Goal: Information Seeking & Learning: Learn about a topic

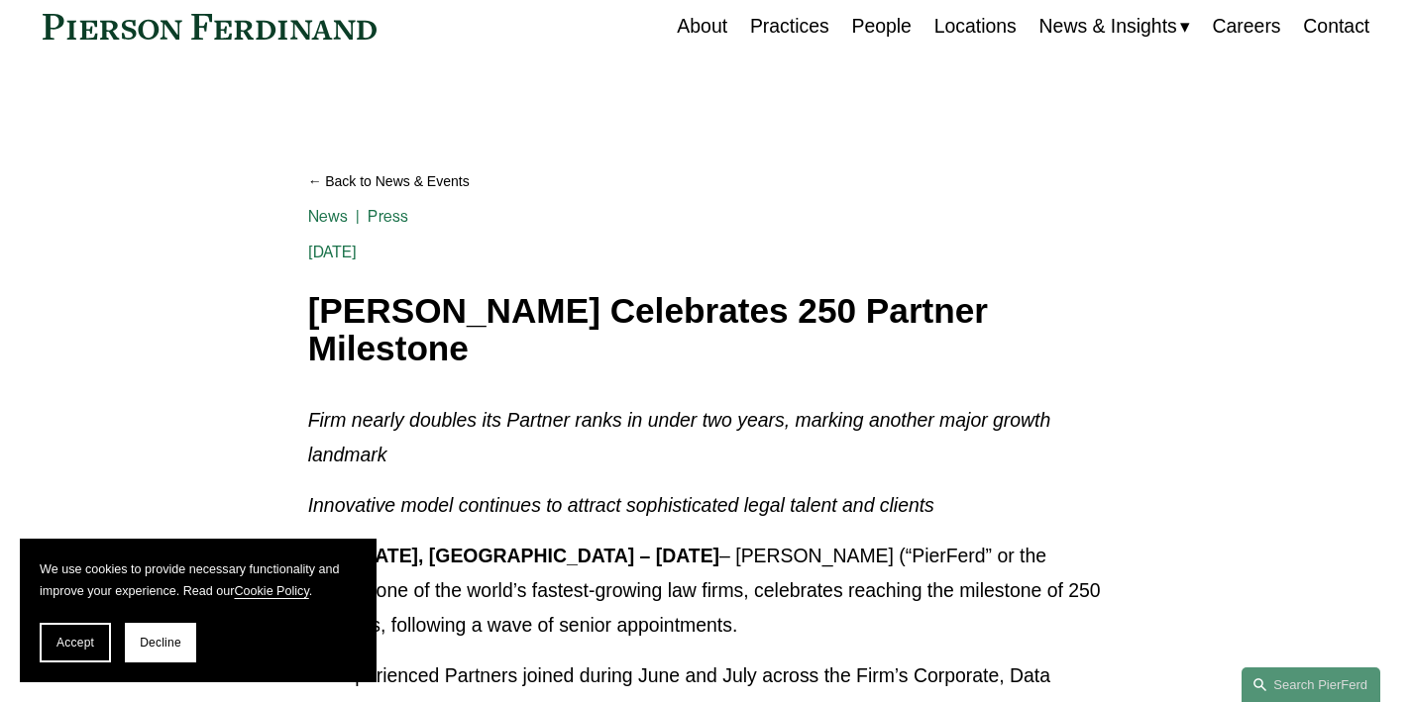
scroll to position [150, 0]
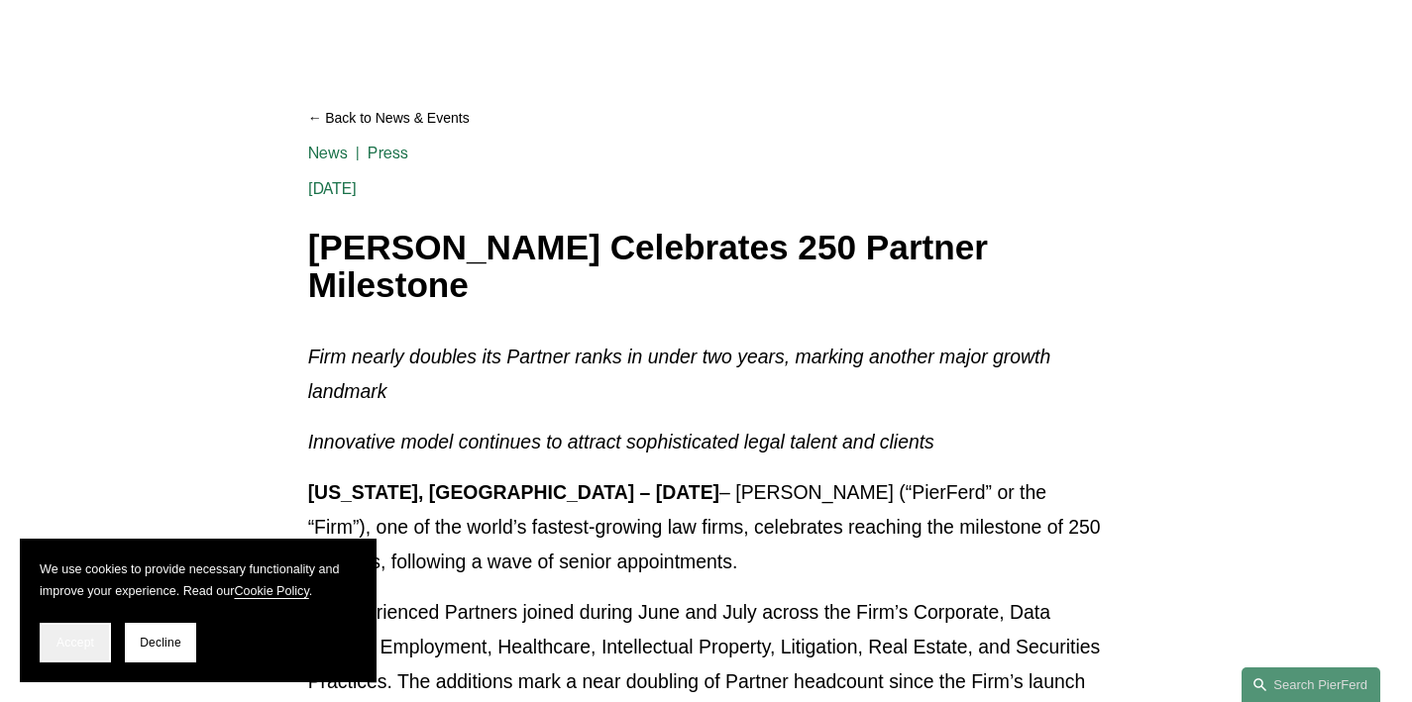
click at [70, 654] on button "Accept" at bounding box center [75, 643] width 71 height 40
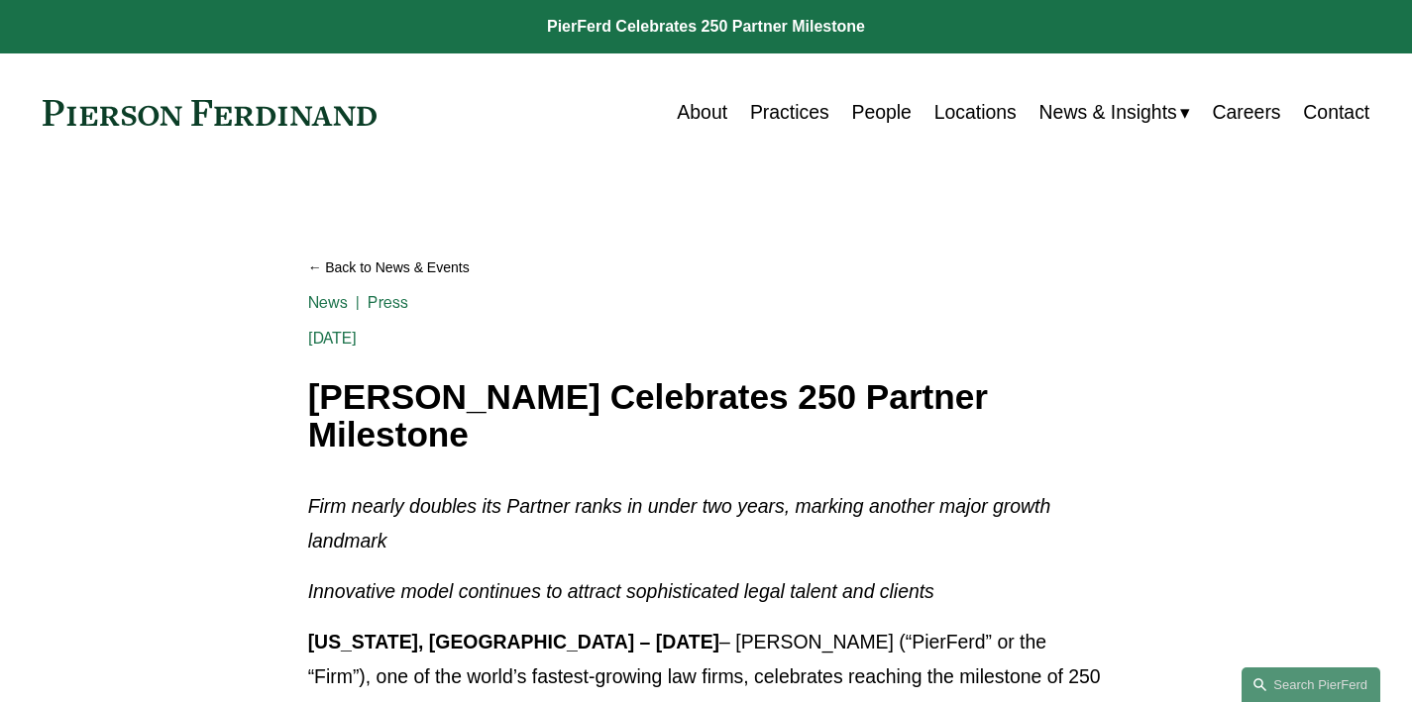
scroll to position [0, 0]
click at [789, 113] on link "Practices" at bounding box center [789, 112] width 79 height 39
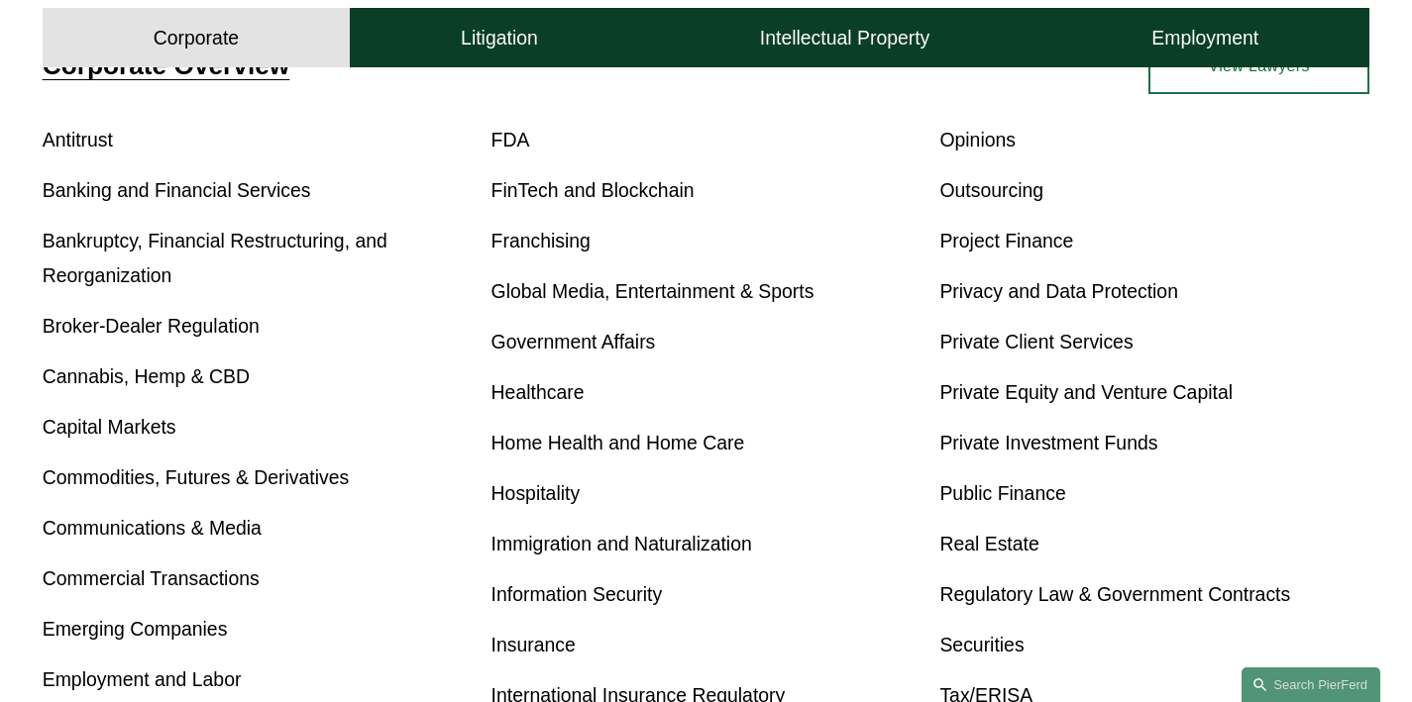
scroll to position [715, 0]
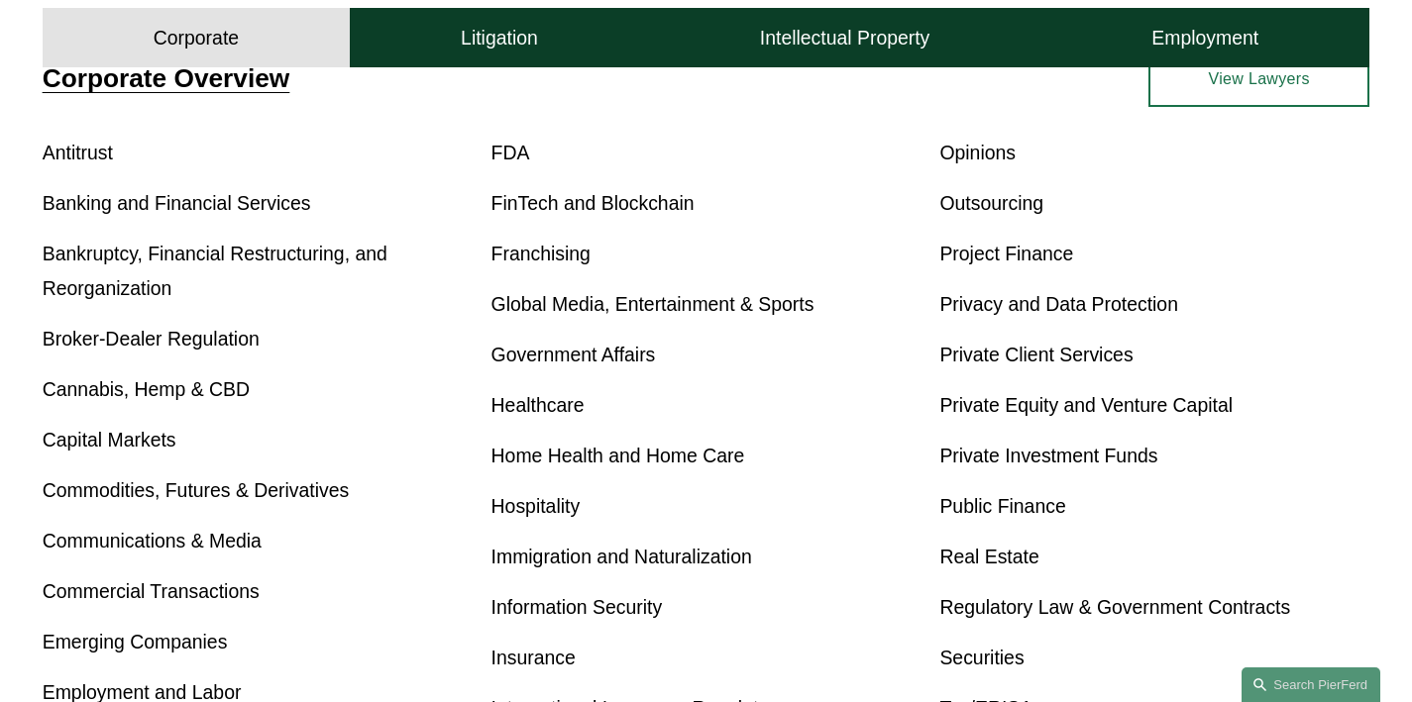
click at [679, 307] on link "Global Media, Entertainment & Sports" at bounding box center [652, 304] width 323 height 22
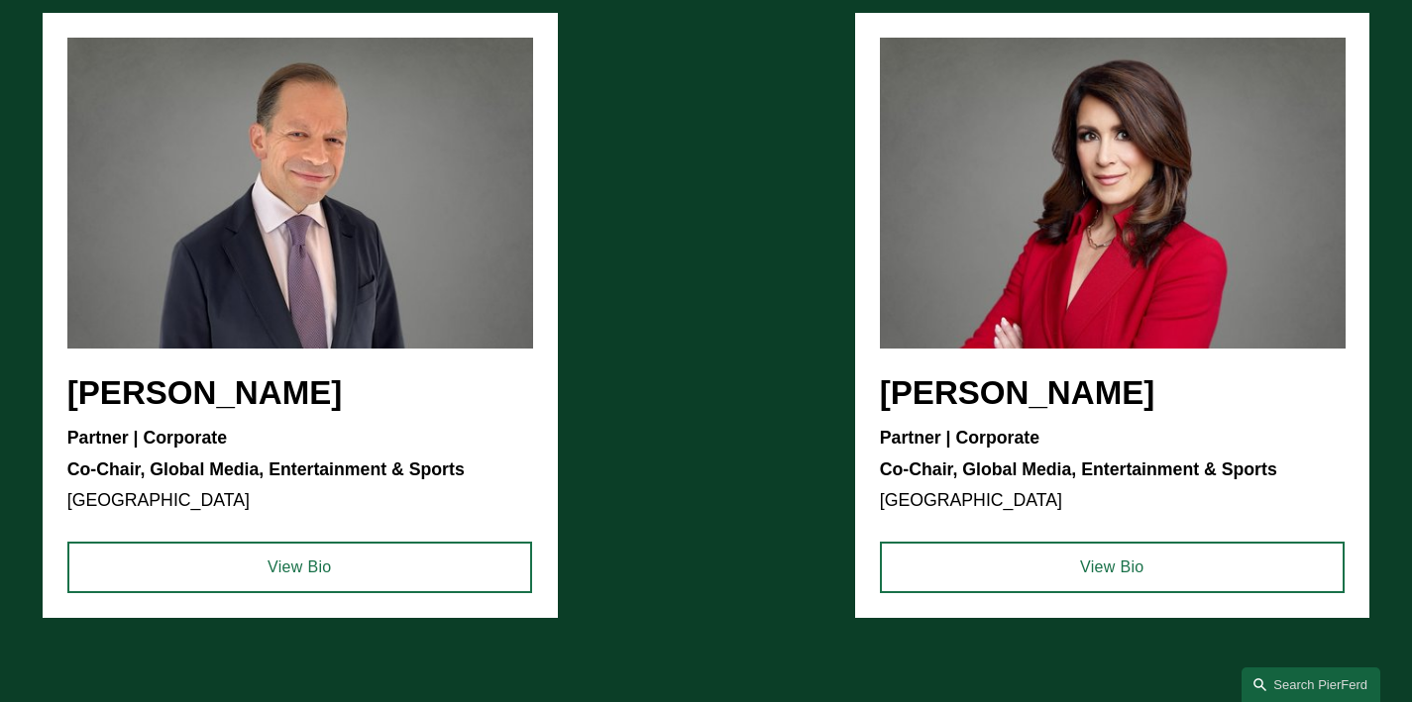
scroll to position [1798, 0]
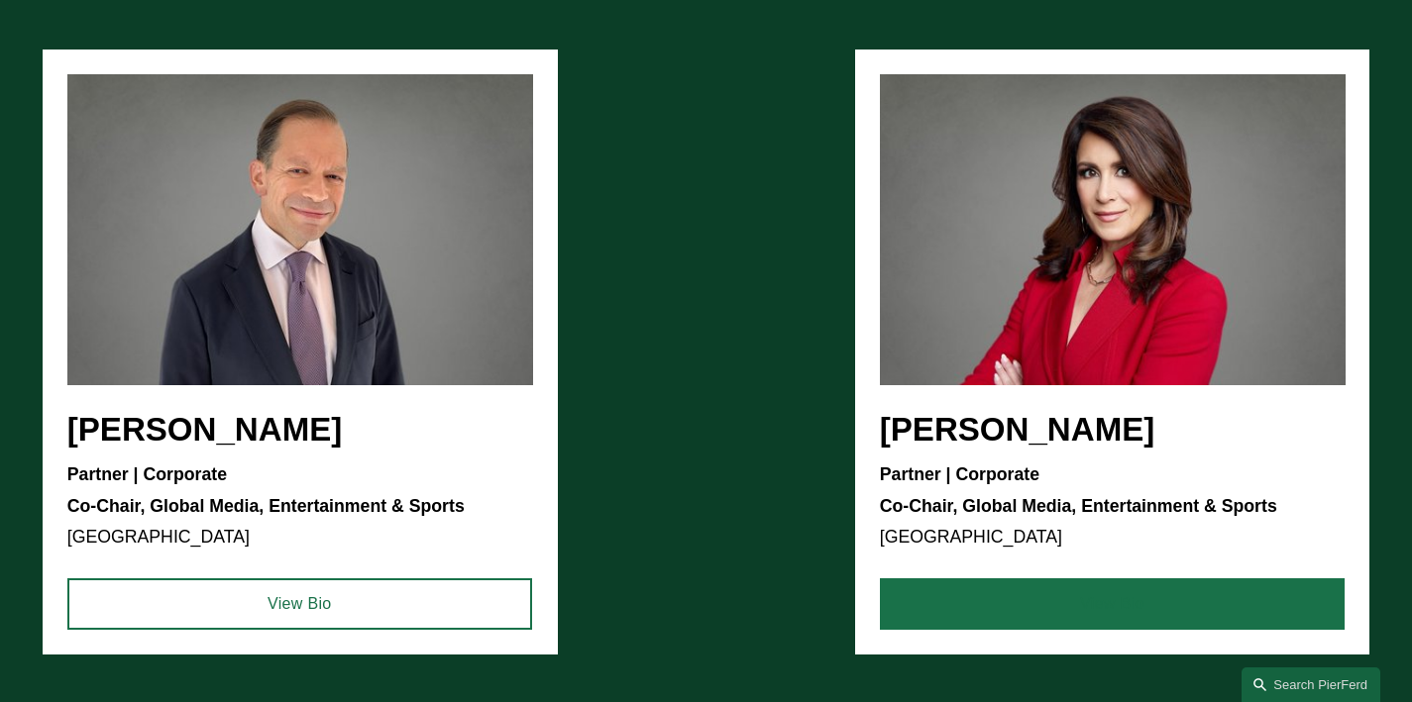
click at [1121, 617] on link "View Bio" at bounding box center [1112, 605] width 465 height 52
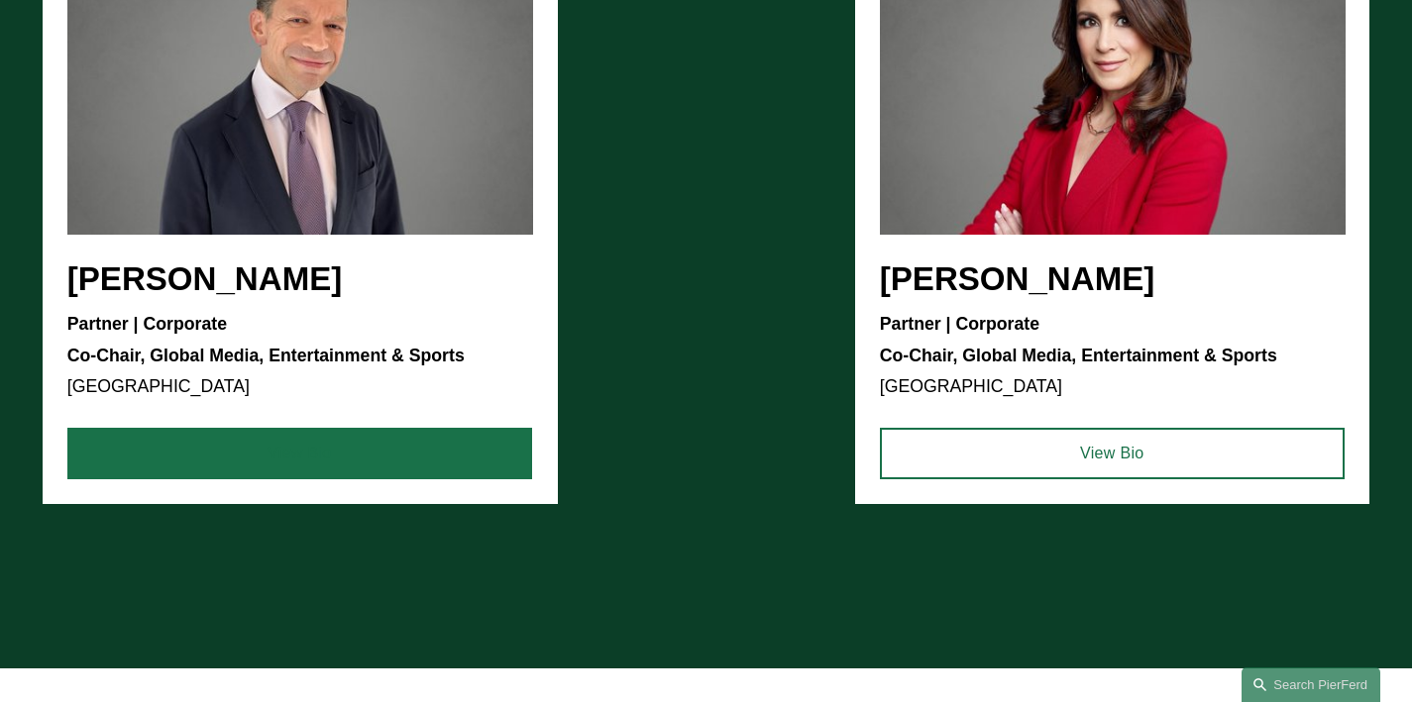
scroll to position [1992, 0]
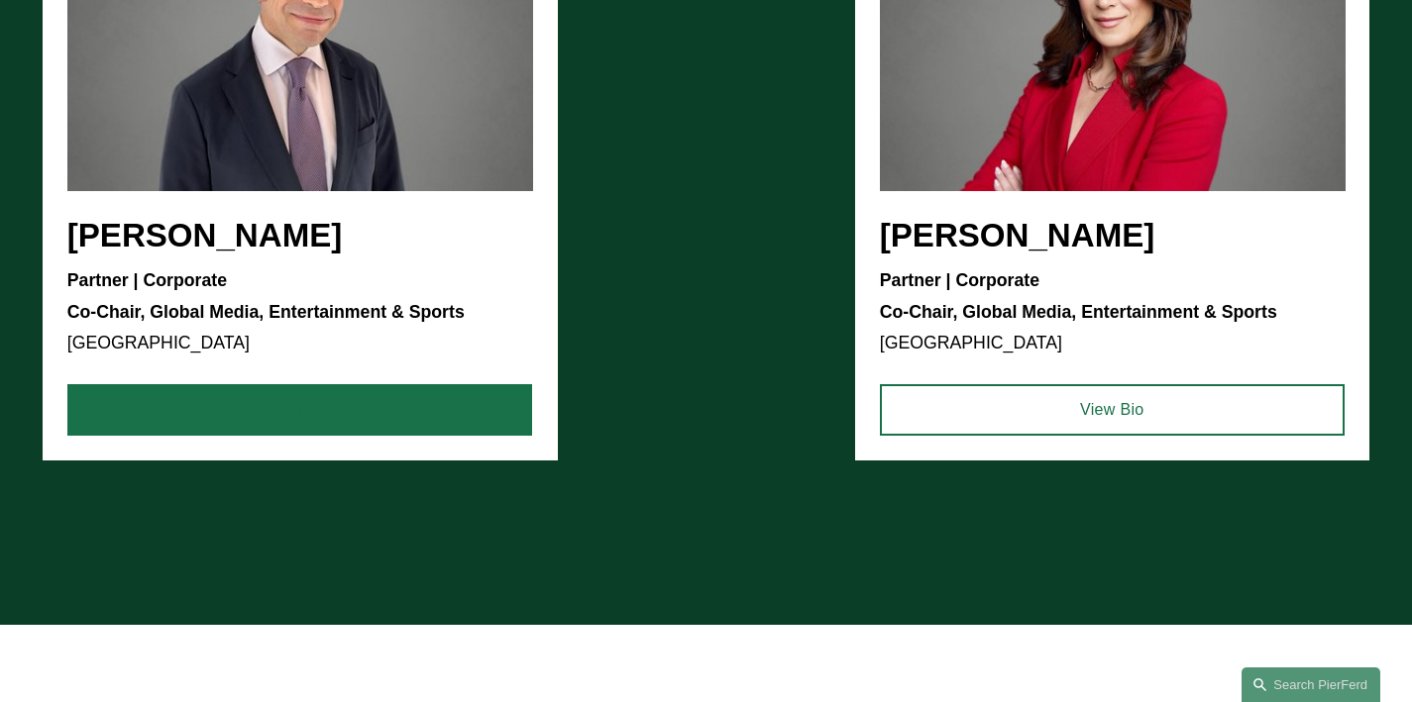
click at [316, 436] on link "View Bio" at bounding box center [299, 410] width 465 height 52
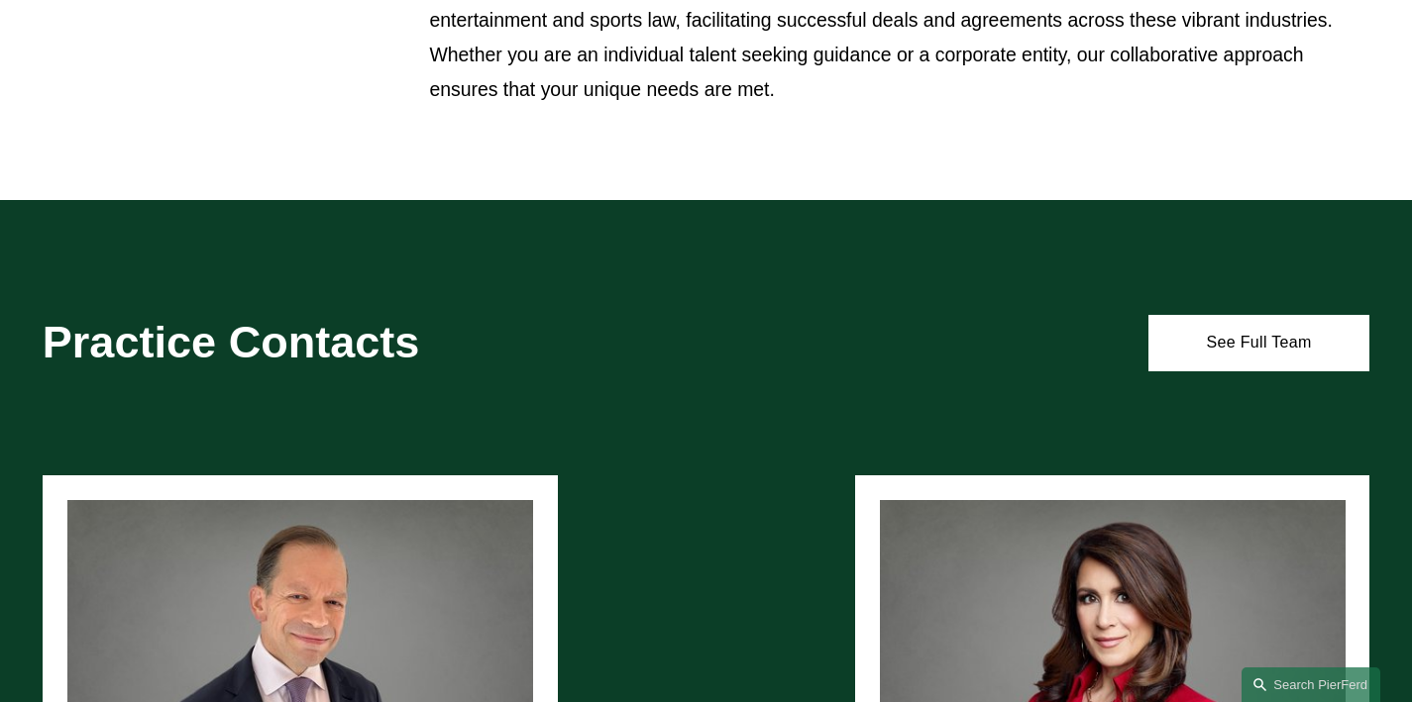
scroll to position [1435, 0]
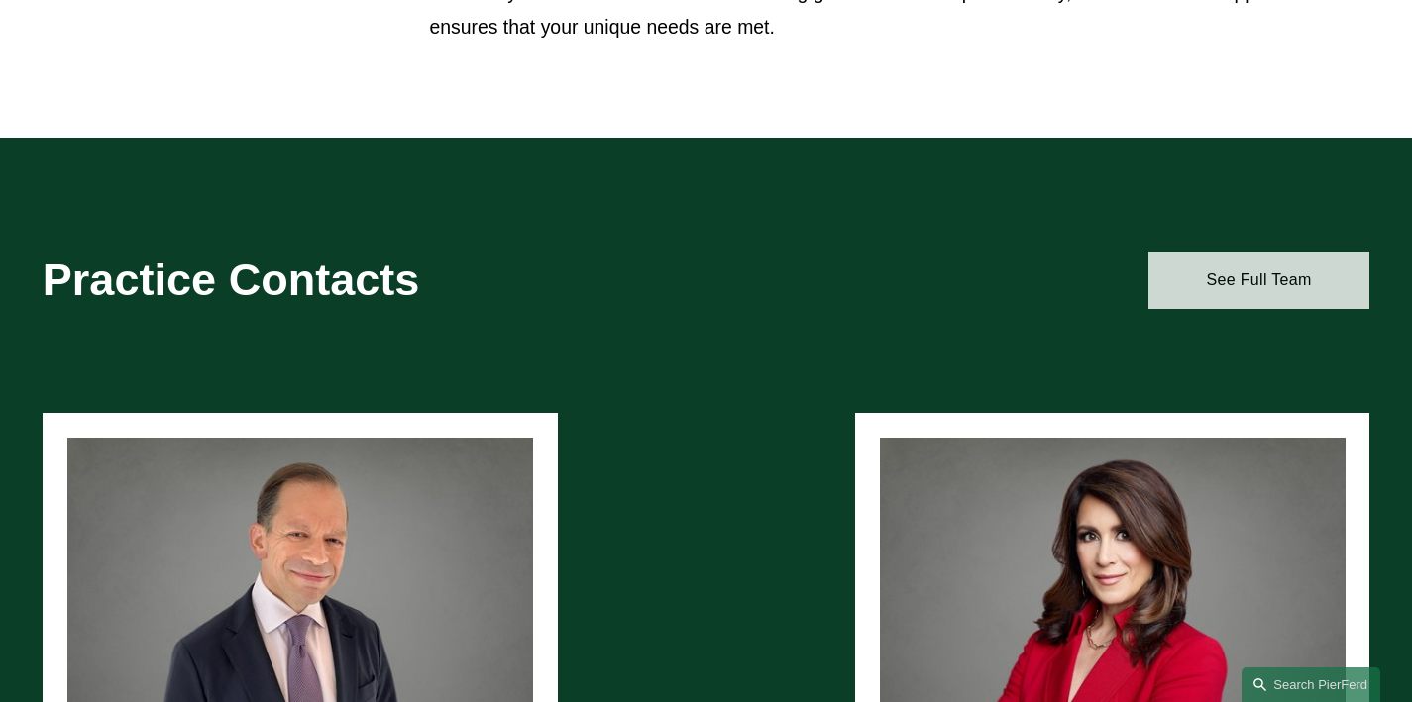
click at [1226, 288] on link "See Full Team" at bounding box center [1258, 281] width 221 height 57
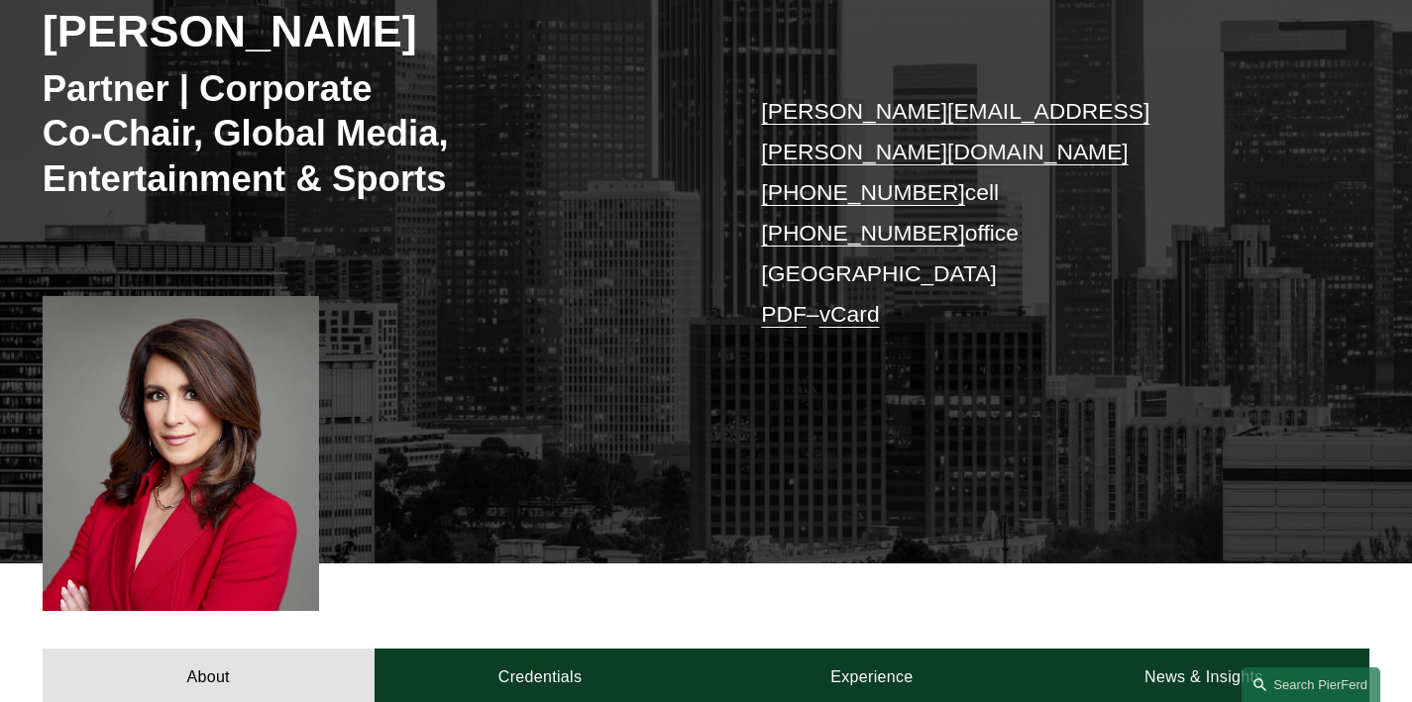
scroll to position [326, 0]
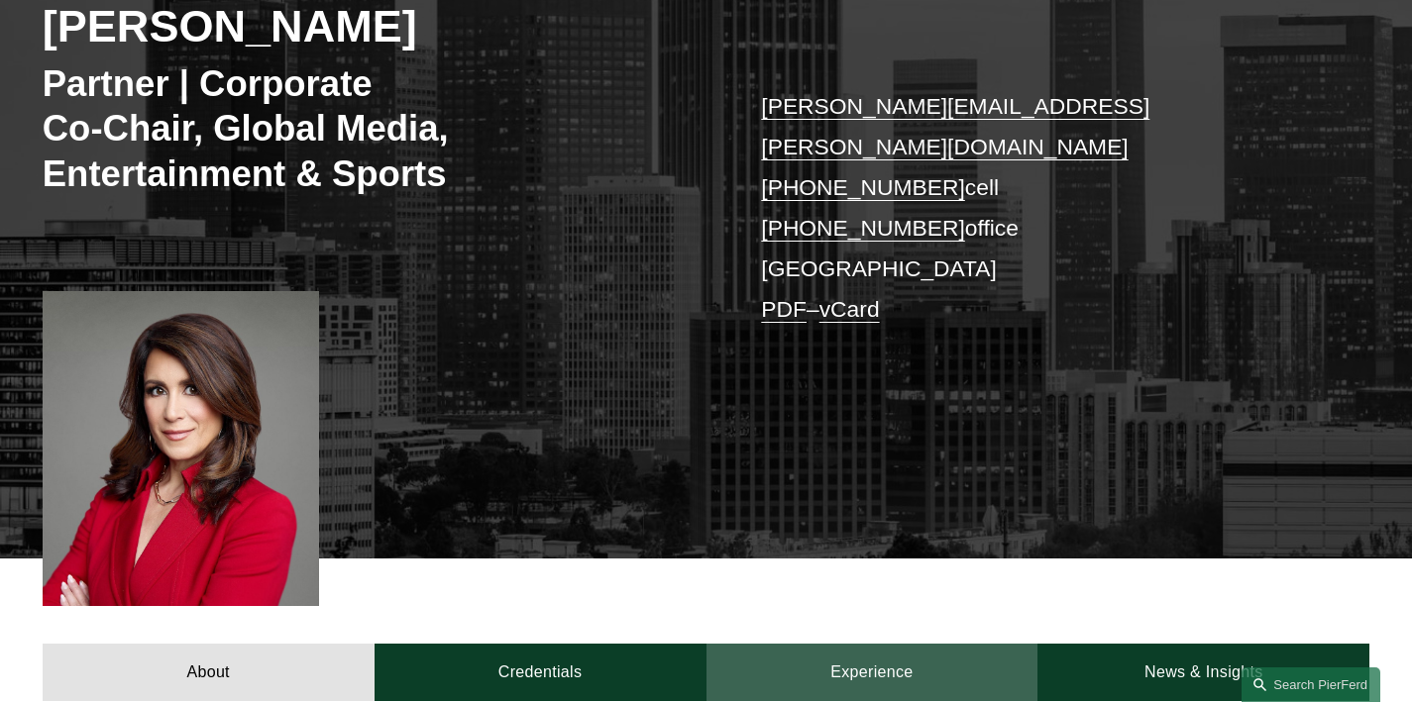
click at [869, 644] on link "Experience" at bounding box center [872, 672] width 332 height 57
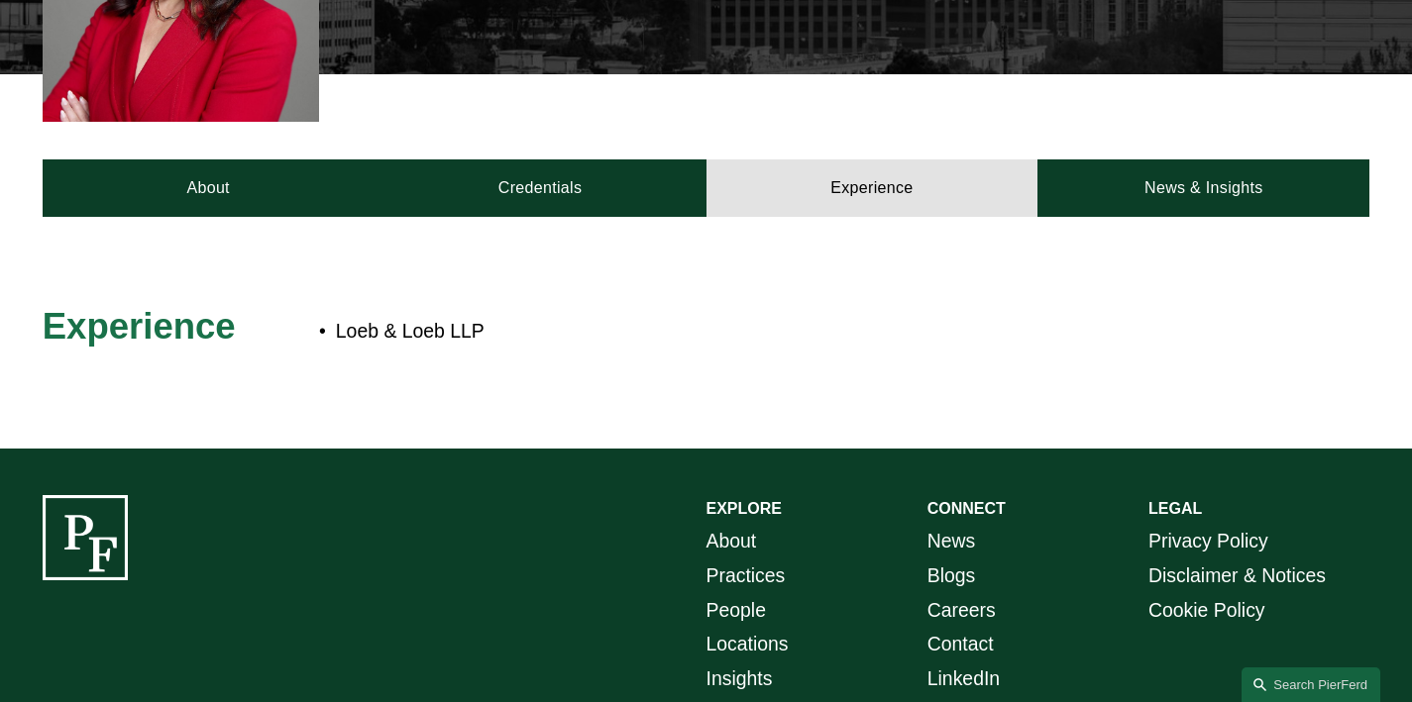
scroll to position [781, 0]
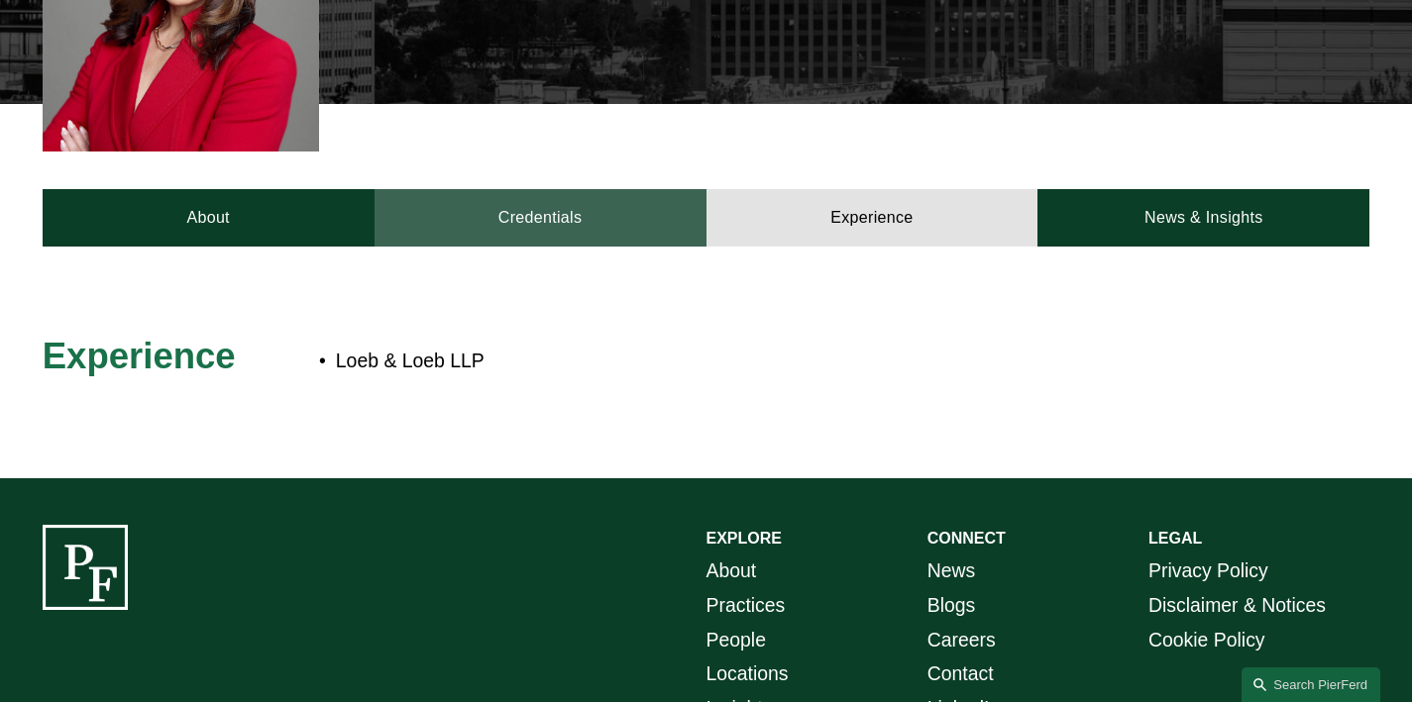
click at [549, 195] on link "Credentials" at bounding box center [540, 217] width 332 height 57
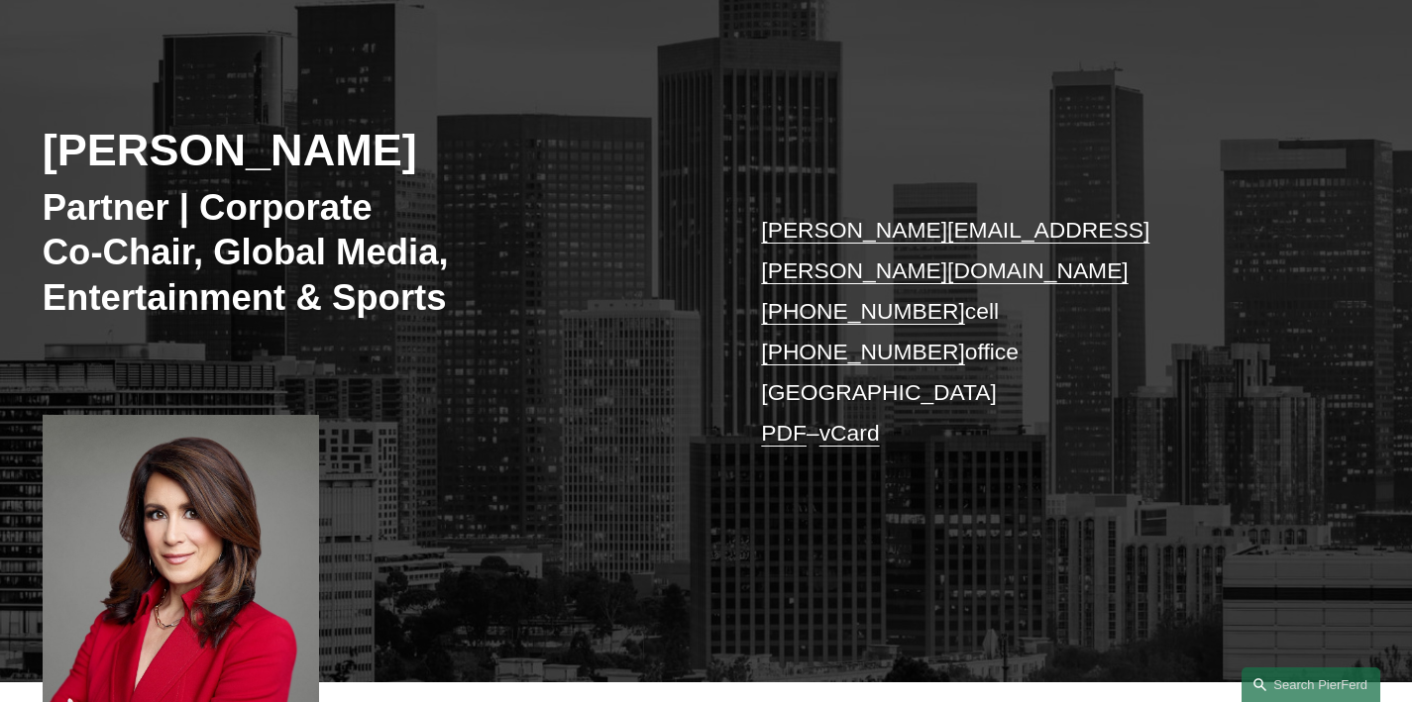
scroll to position [173, 0]
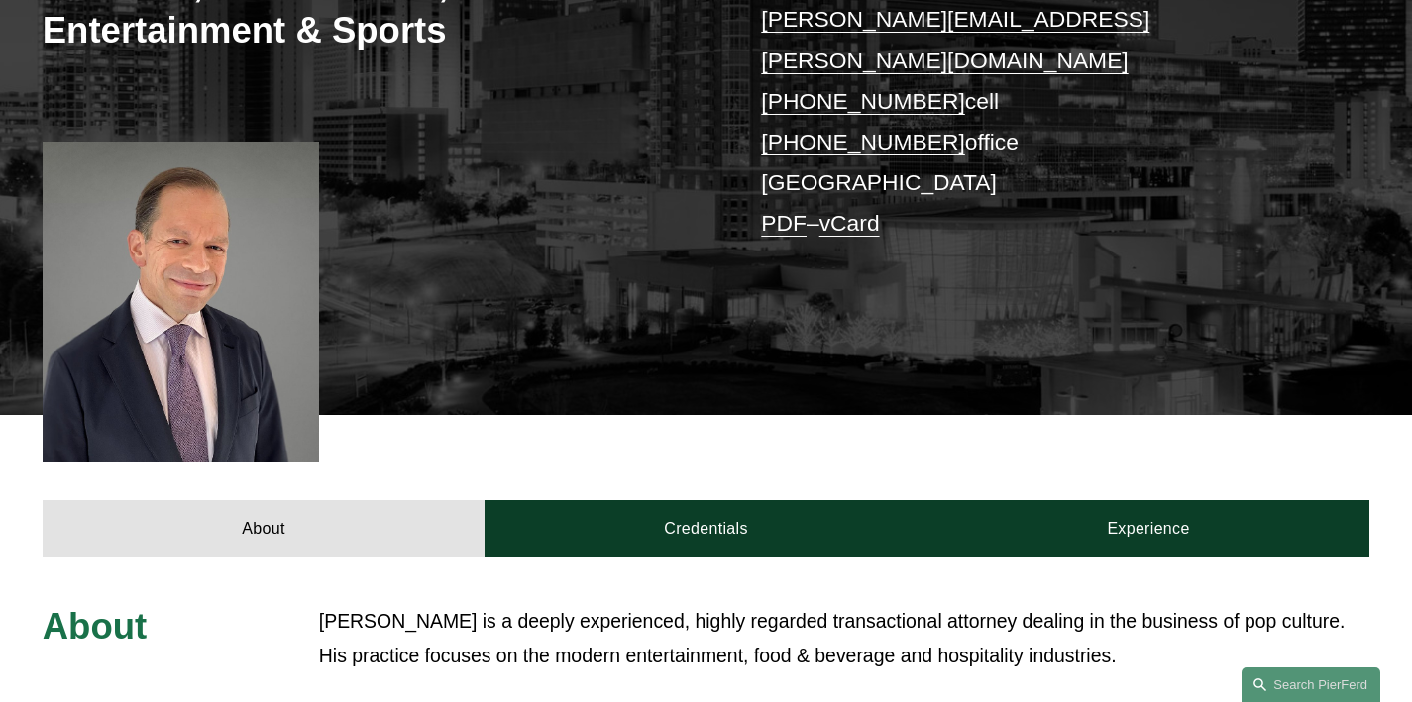
scroll to position [457, 0]
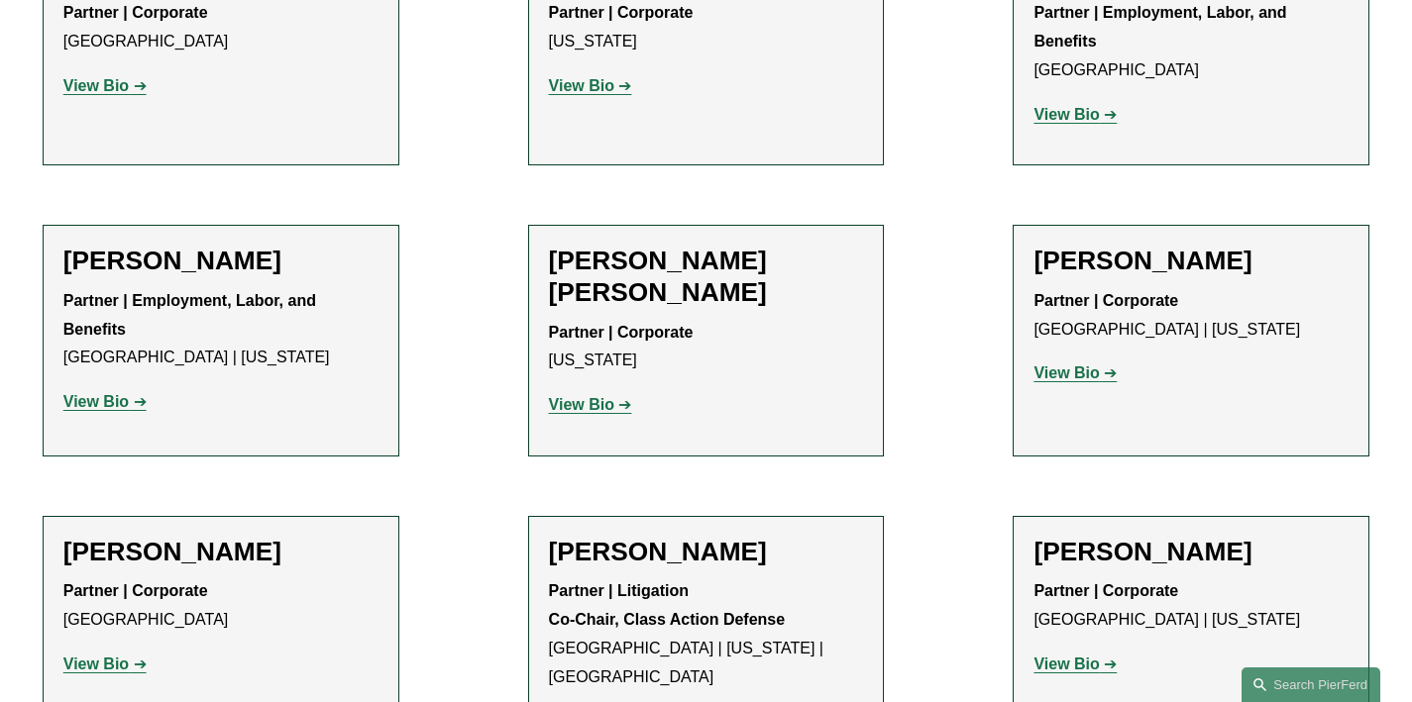
scroll to position [1608, 0]
